Goal: Find specific page/section: Find specific page/section

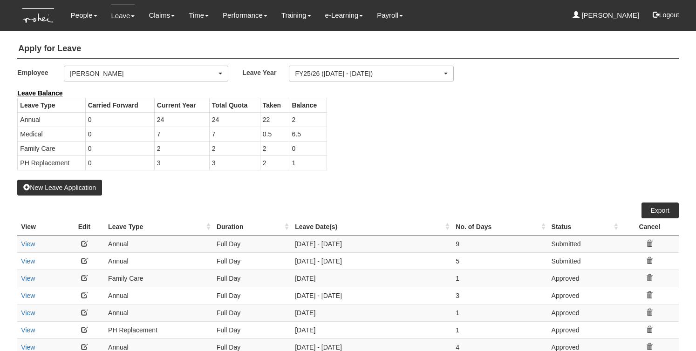
select select "50"
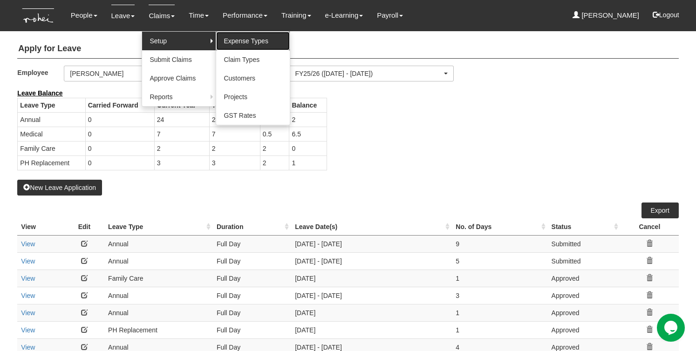
click at [253, 40] on link "Expense Types" at bounding box center [253, 41] width 74 height 19
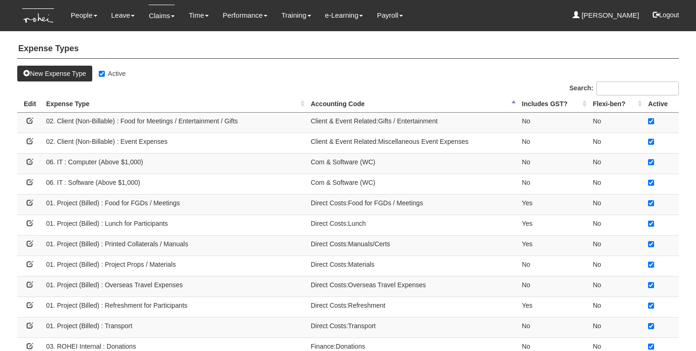
select select "50"
click at [303, 105] on th "Expense Type" at bounding box center [174, 103] width 265 height 17
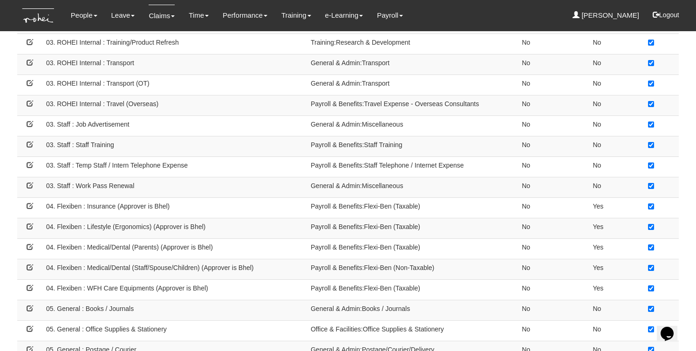
scroll to position [347, 0]
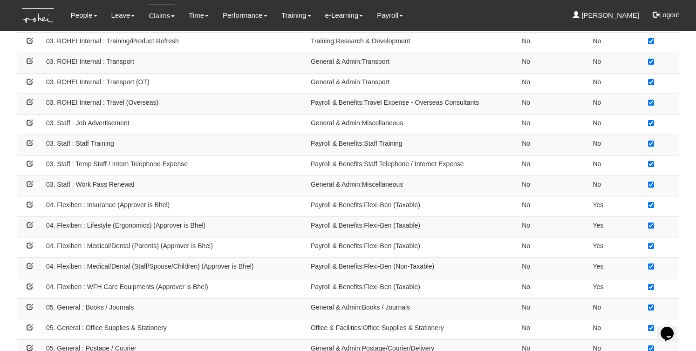
click at [78, 233] on td "04. Flexiben : Lifestyle (Ergonomics) (Approver is Bhel)" at bounding box center [174, 227] width 265 height 20
drag, startPoint x: 46, startPoint y: 264, endPoint x: 252, endPoint y: 268, distance: 205.9
click at [257, 268] on td "04. Flexiben : Medical/Dental (Staff/Spouse/Children) (Approver is Bhel)" at bounding box center [174, 268] width 265 height 20
copy td "04. Flexiben : Medical/Dental (Staff/Spouse/Children) (Approver is Bhel)"
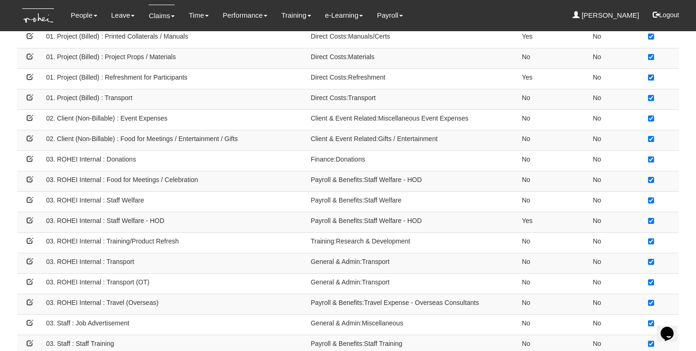
scroll to position [77, 0]
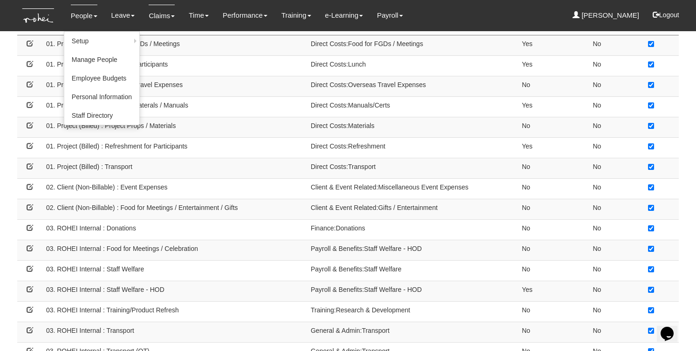
click at [78, 16] on link "People" at bounding box center [84, 16] width 27 height 22
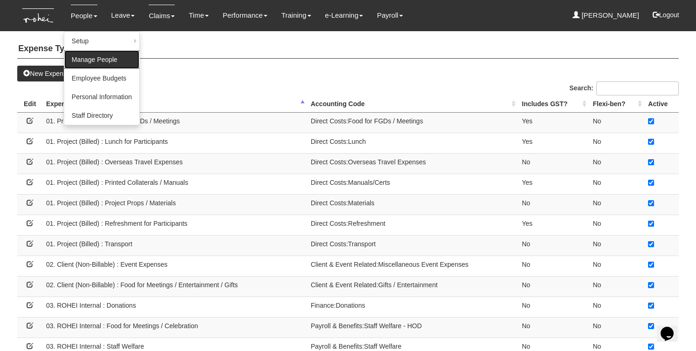
click at [79, 55] on link "Manage People" at bounding box center [101, 59] width 75 height 19
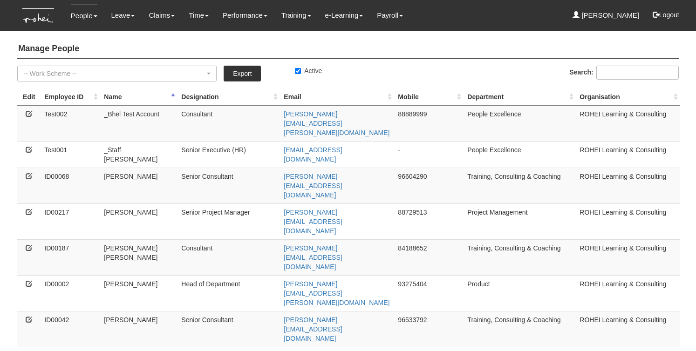
select select "50"
